Goal: Information Seeking & Learning: Find specific fact

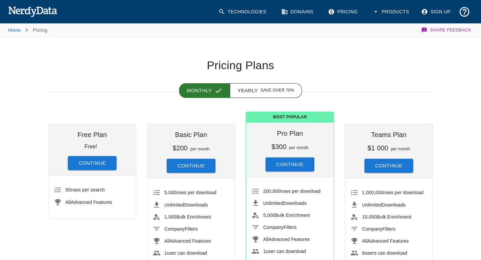
scroll to position [35, 0]
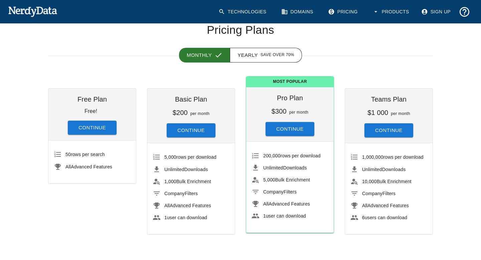
click at [41, 9] on img at bounding box center [32, 11] width 49 height 13
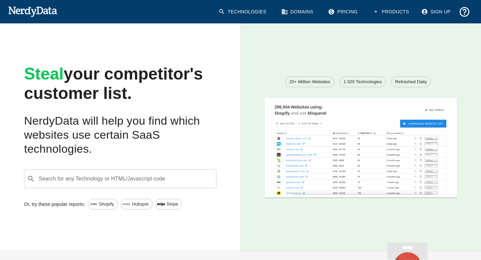
click at [101, 182] on input "Search for any Technology or HTML/Javascript code" at bounding box center [126, 178] width 176 height 13
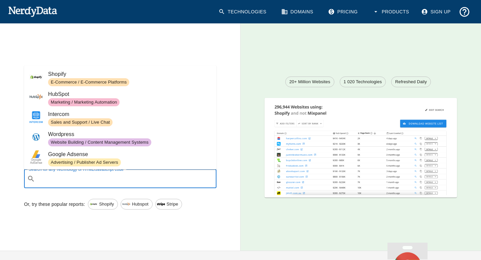
paste input ""Pinco Giriş 2025 ⚡️ Pinco Casino ve Bahis Türkiye""
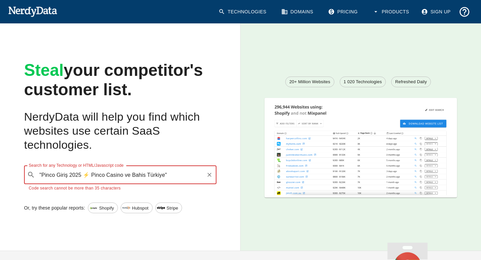
type input ""Pinco Giriş 2025 ⚡️ Pinco Casino ve Bahis Türkiye""
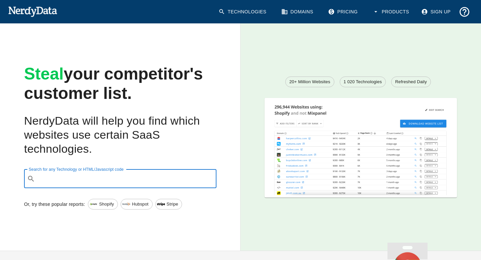
click at [114, 176] on input "Search for any Technology or HTML/Javascript code" at bounding box center [126, 178] width 176 height 13
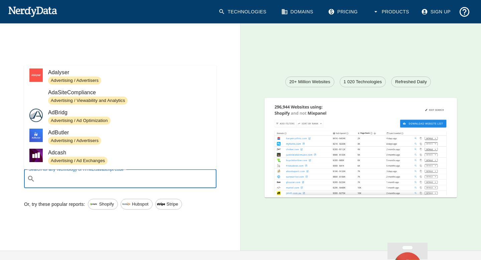
scroll to position [2, 0]
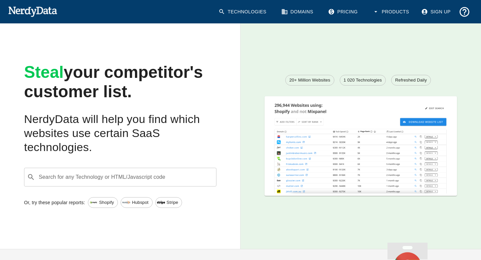
click at [252, 98] on div at bounding box center [361, 146] width 241 height 100
